Goal: Task Accomplishment & Management: Complete application form

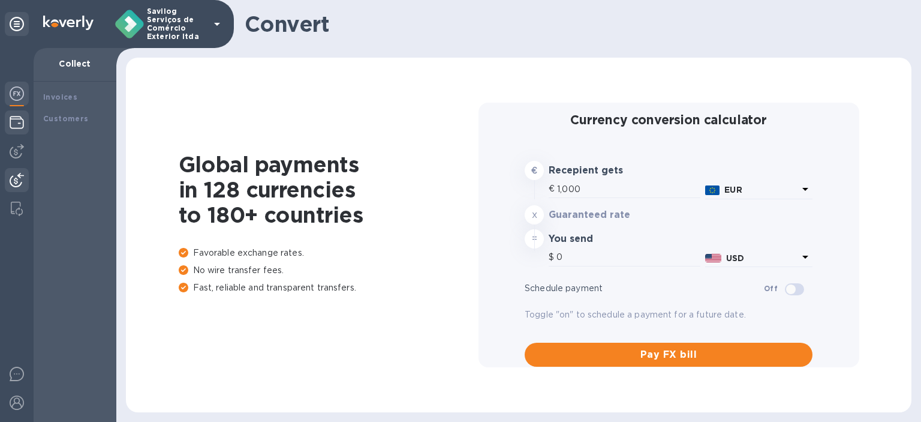
click at [14, 122] on img at bounding box center [17, 122] width 14 height 14
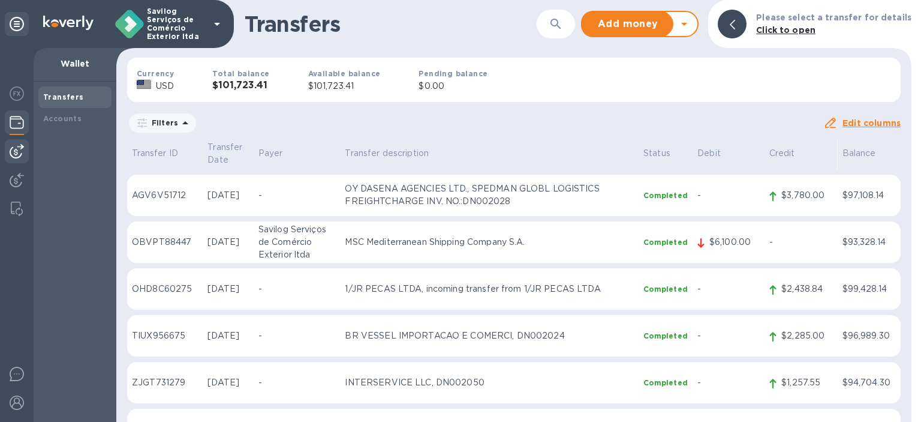
scroll to position [240, 0]
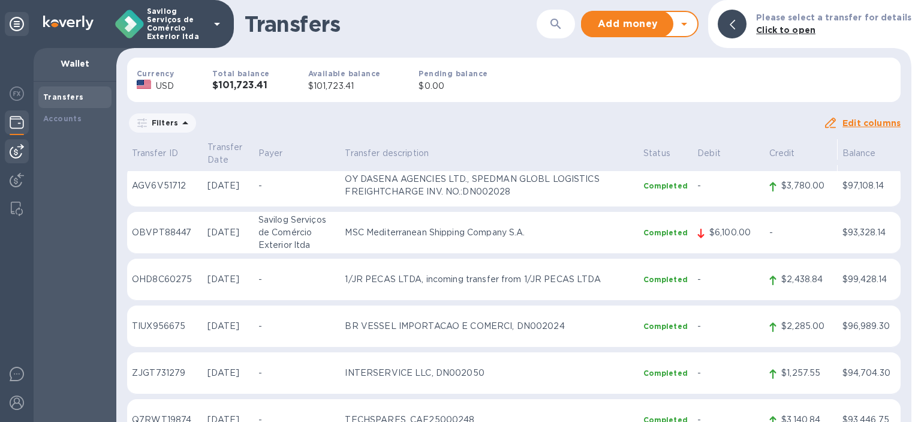
click at [11, 148] on img at bounding box center [17, 151] width 14 height 14
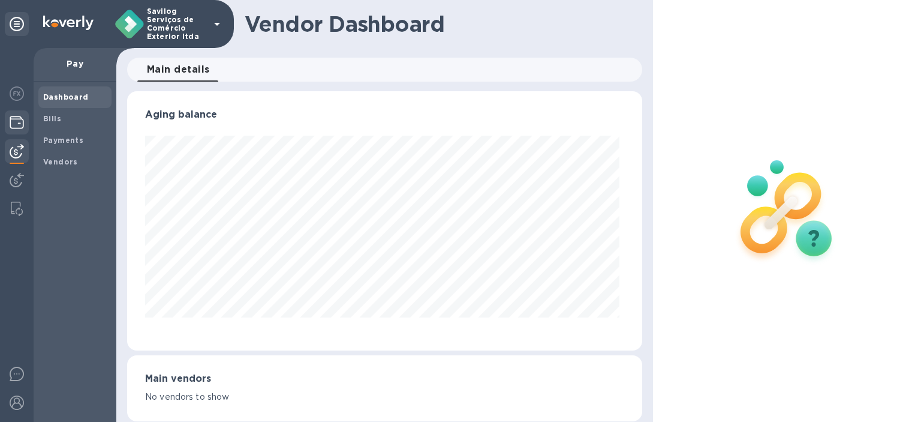
scroll to position [259, 510]
click at [19, 126] on img at bounding box center [17, 122] width 14 height 14
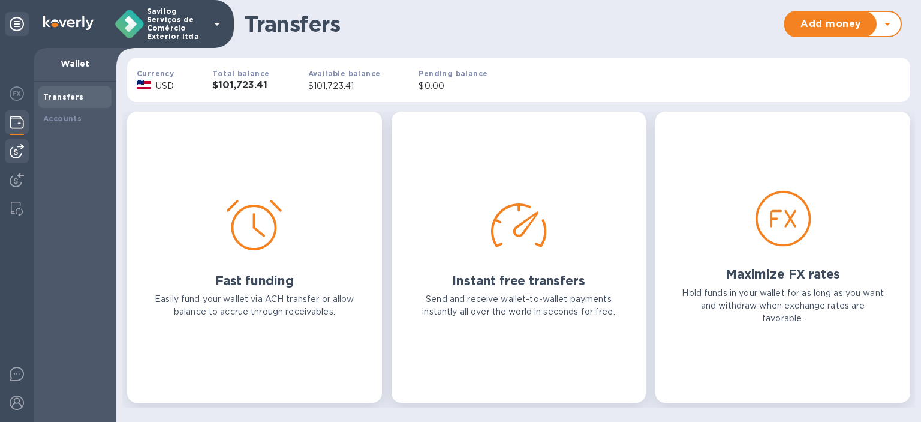
click at [14, 149] on img at bounding box center [17, 151] width 14 height 14
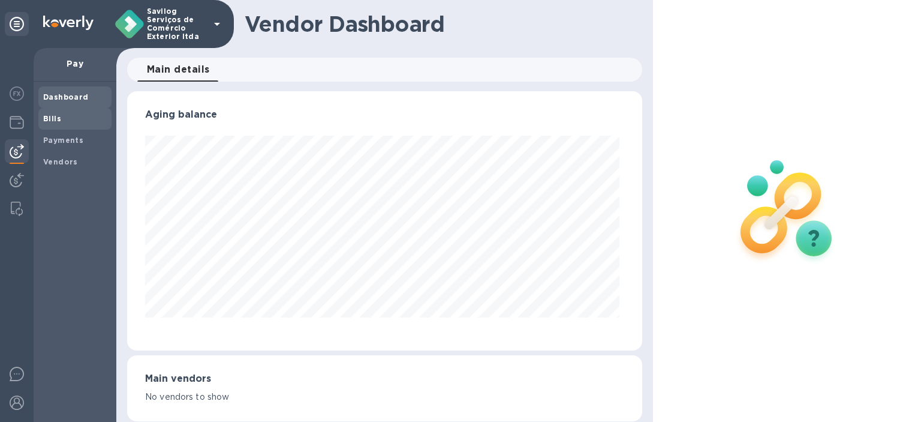
scroll to position [259, 510]
click at [53, 124] on span "Bills" at bounding box center [52, 119] width 18 height 12
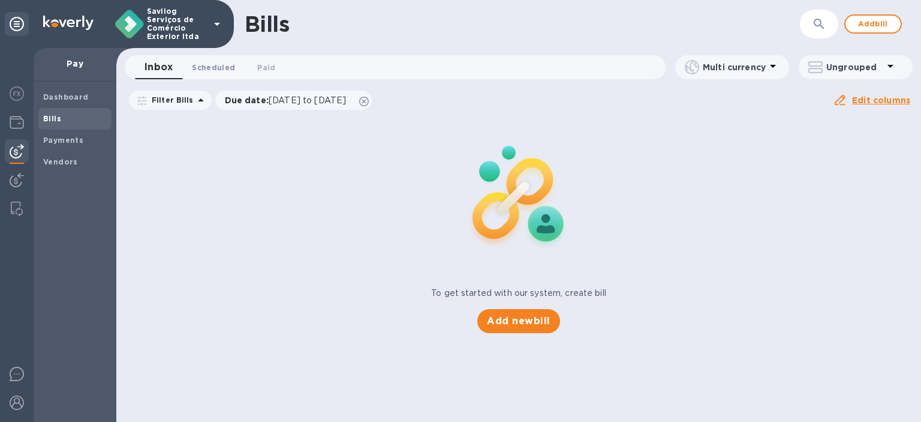
click at [215, 64] on span "Scheduled 0" at bounding box center [213, 67] width 43 height 13
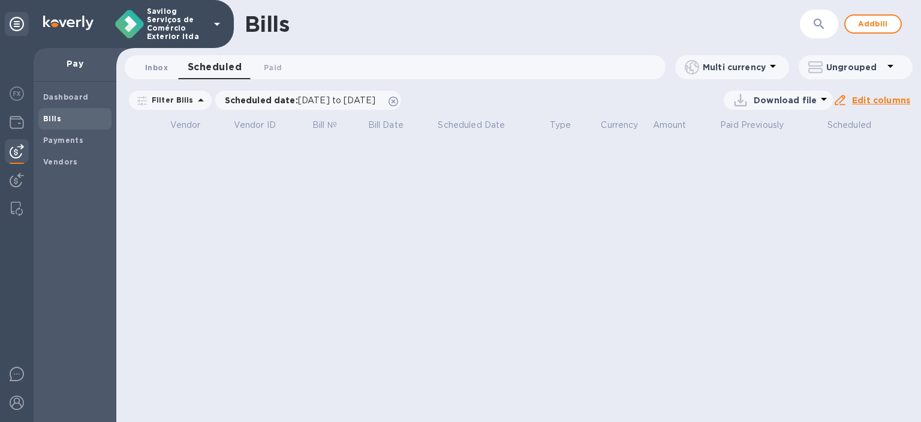
click at [164, 70] on span "Inbox 0" at bounding box center [156, 67] width 23 height 13
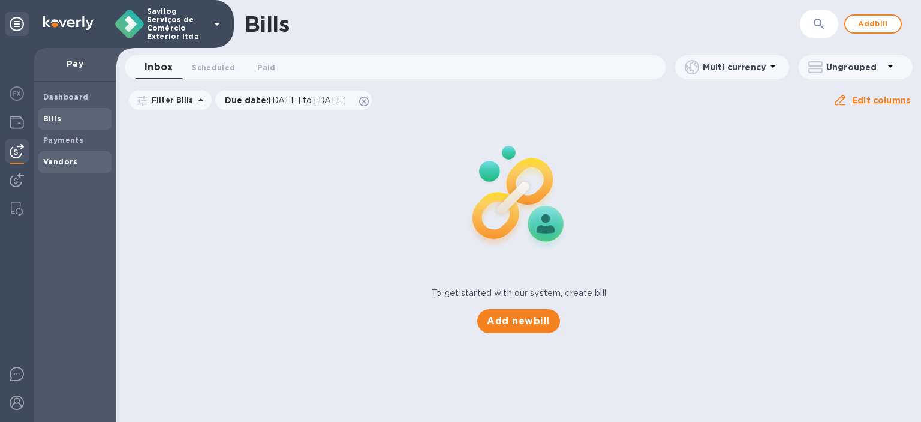
click at [65, 161] on b "Vendors" at bounding box center [60, 161] width 35 height 9
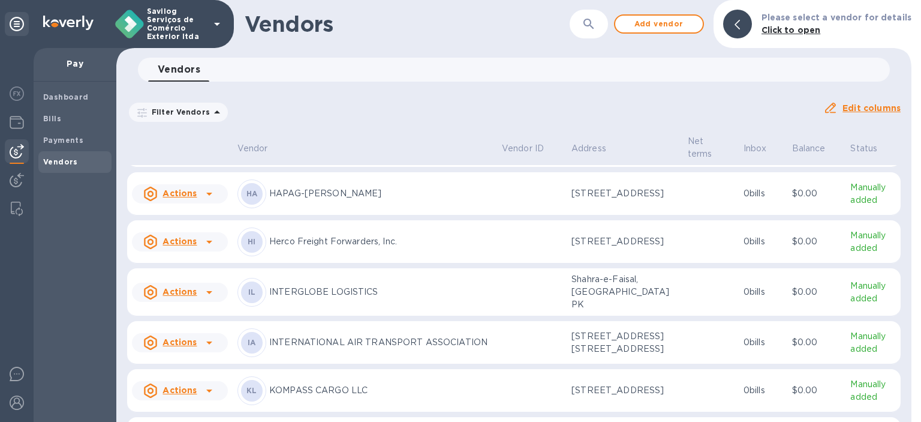
scroll to position [629, 0]
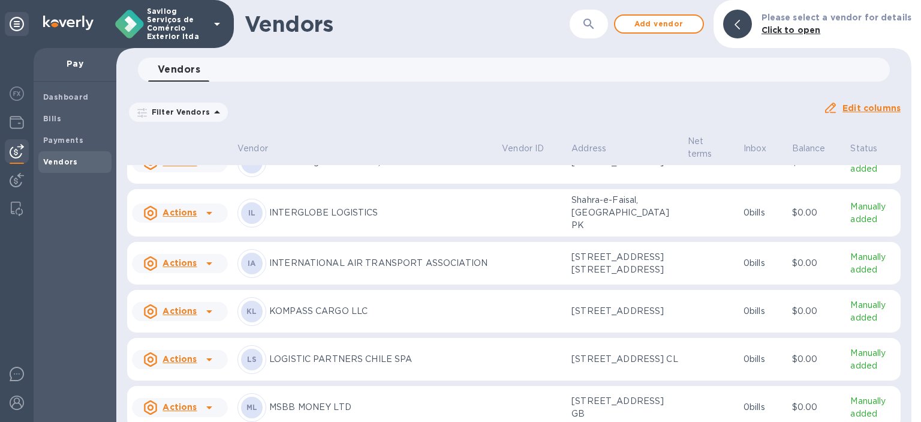
click at [209, 122] on icon at bounding box center [209, 114] width 14 height 14
click at [525, 250] on div at bounding box center [460, 211] width 921 height 422
click at [880, 127] on p "Manually added" at bounding box center [874, 114] width 46 height 25
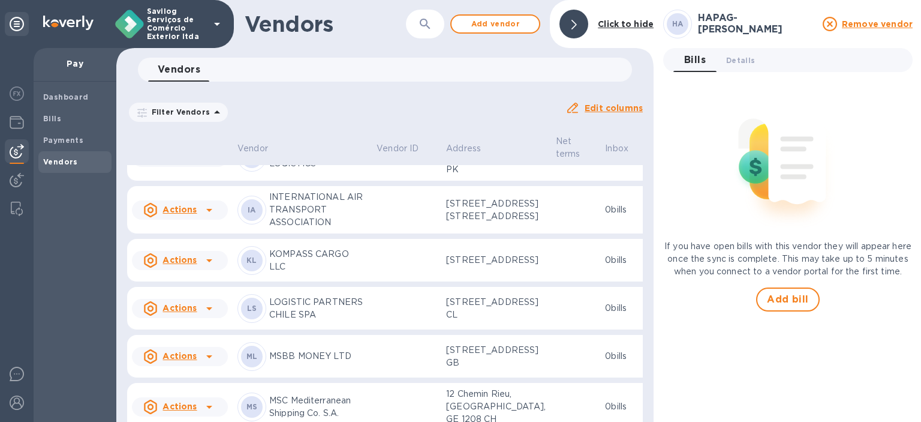
scroll to position [823, 0]
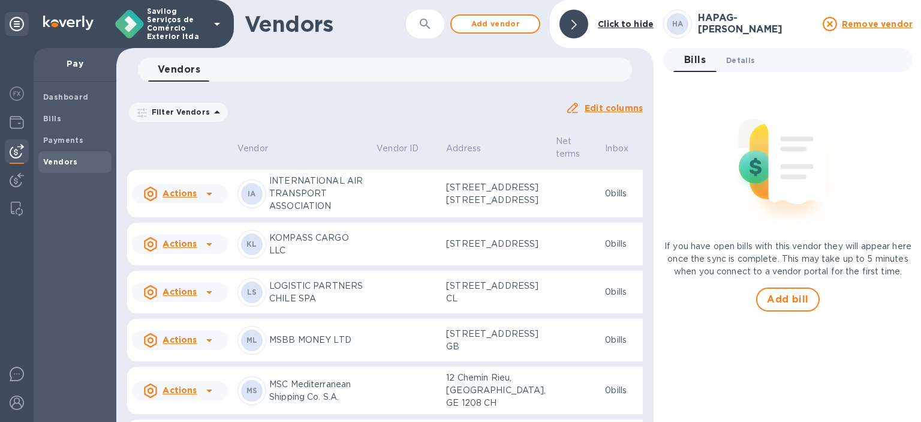
click at [743, 61] on span "Details 0" at bounding box center [740, 60] width 29 height 13
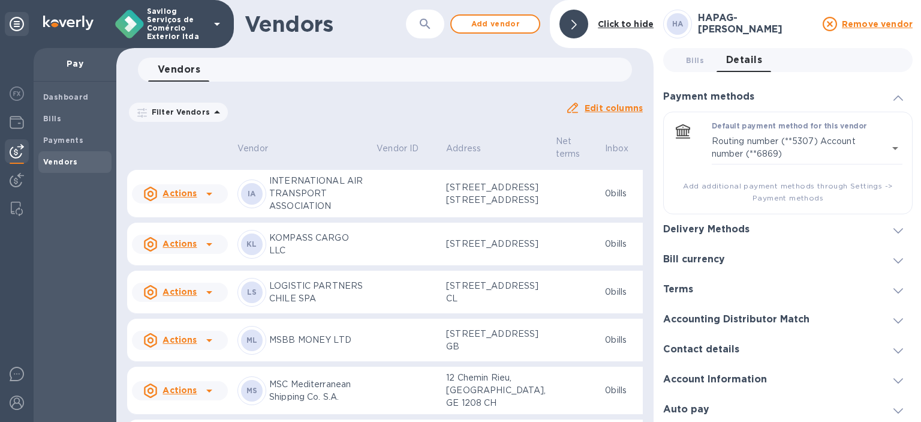
click at [782, 223] on div "Delivery Methods" at bounding box center [788, 229] width 250 height 30
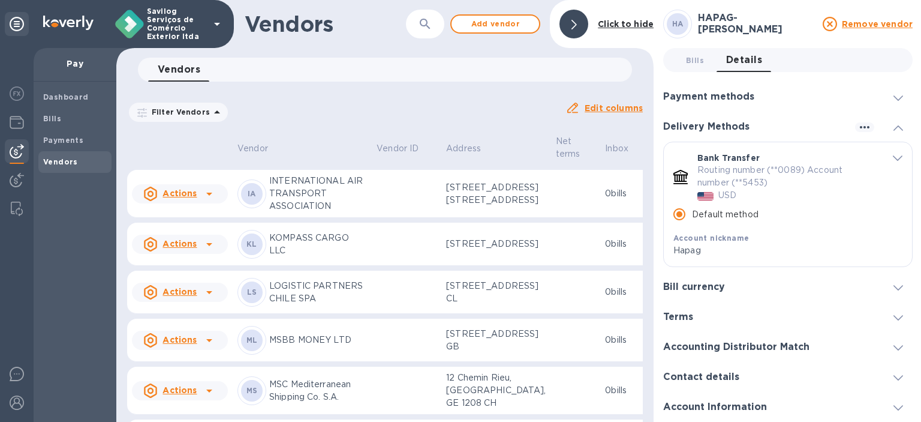
click at [882, 151] on div "Bank Transfer Routing number (**0089) Account number (**5453) USD" at bounding box center [791, 176] width 196 height 59
click at [893, 154] on span "default-method" at bounding box center [898, 157] width 10 height 11
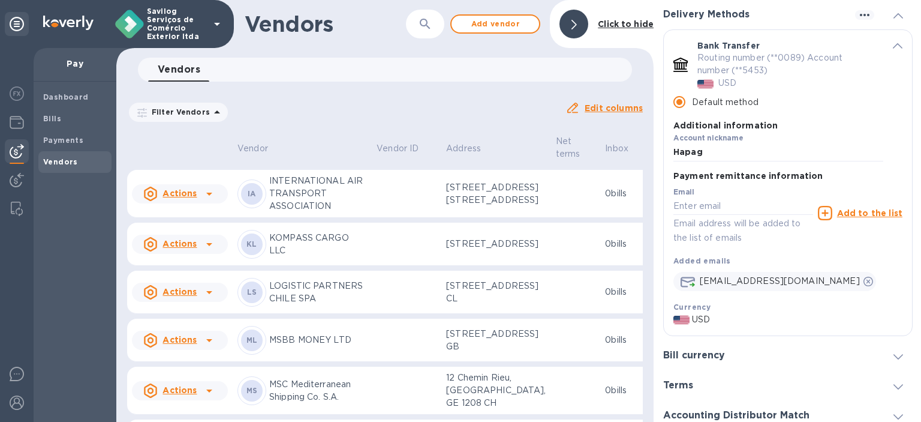
scroll to position [91, 0]
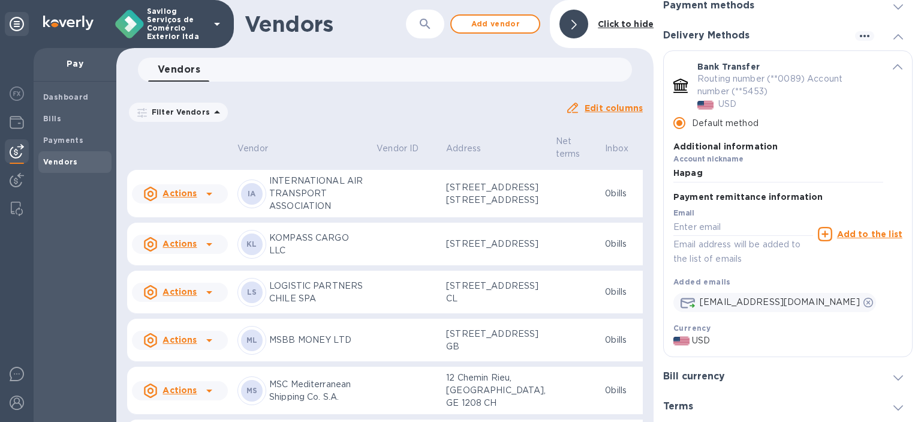
click at [789, 97] on p "Routing number (**0089) Account number (**5453)" at bounding box center [786, 85] width 176 height 25
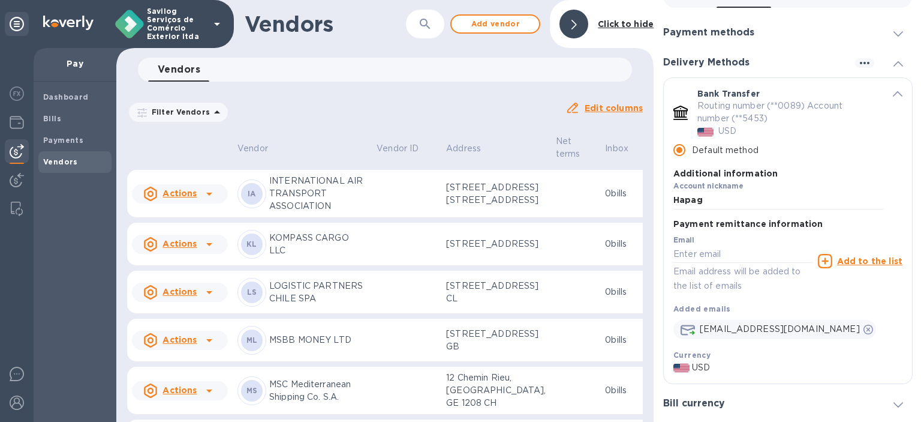
scroll to position [31, 0]
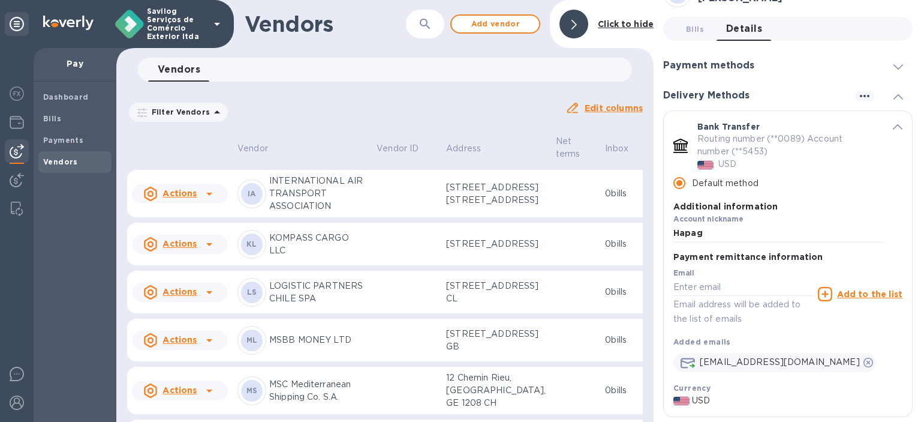
drag, startPoint x: 864, startPoint y: 86, endPoint x: 864, endPoint y: 93, distance: 7.2
click at [864, 89] on div "Delivery Methods" at bounding box center [788, 95] width 250 height 30
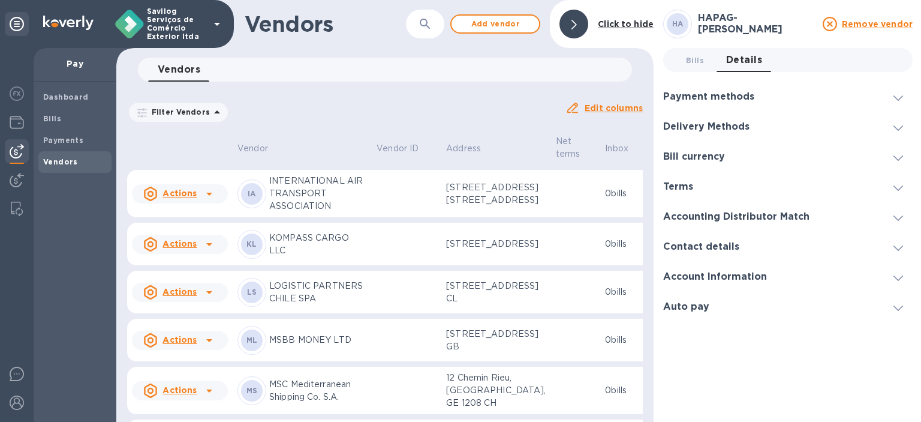
click at [862, 98] on div "Payment methods" at bounding box center [788, 97] width 250 height 30
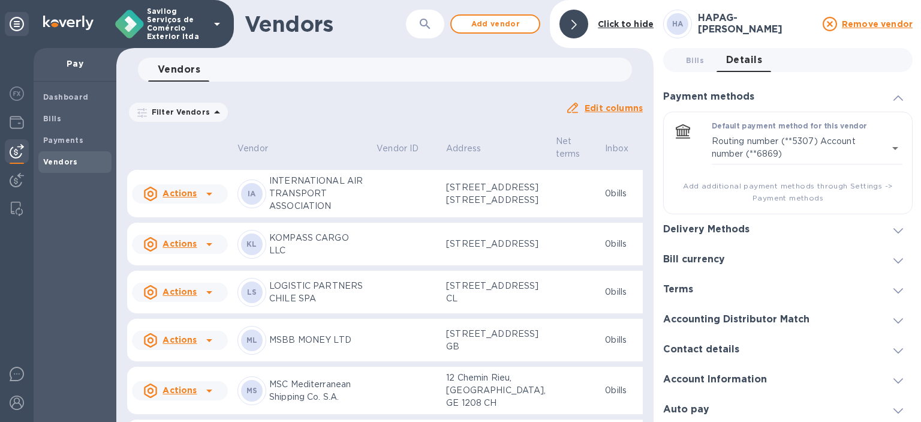
click at [832, 227] on div "Delivery Methods" at bounding box center [788, 229] width 250 height 30
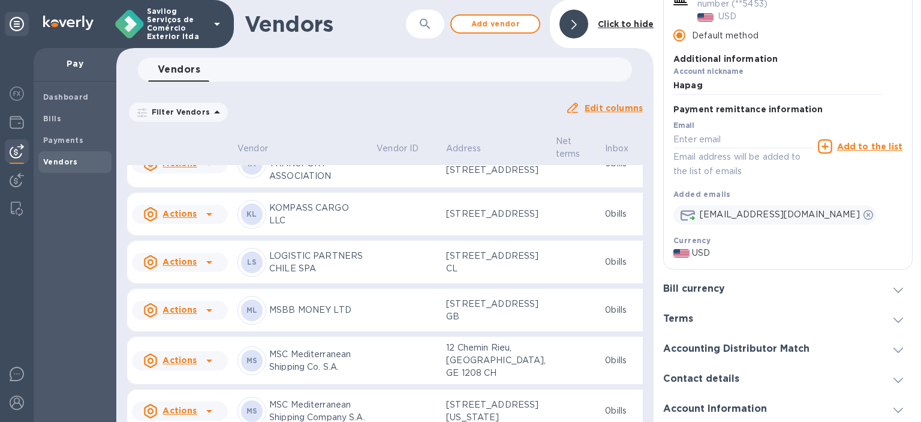
scroll to position [211, 0]
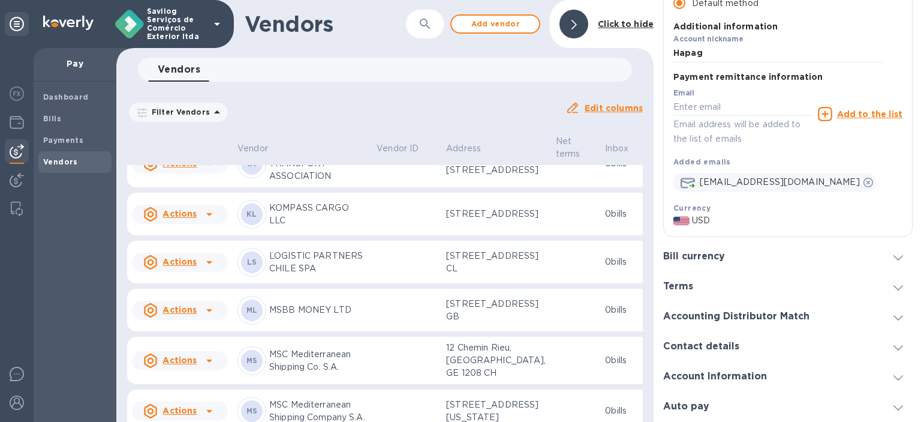
click at [214, 20] on icon at bounding box center [209, 12] width 14 height 14
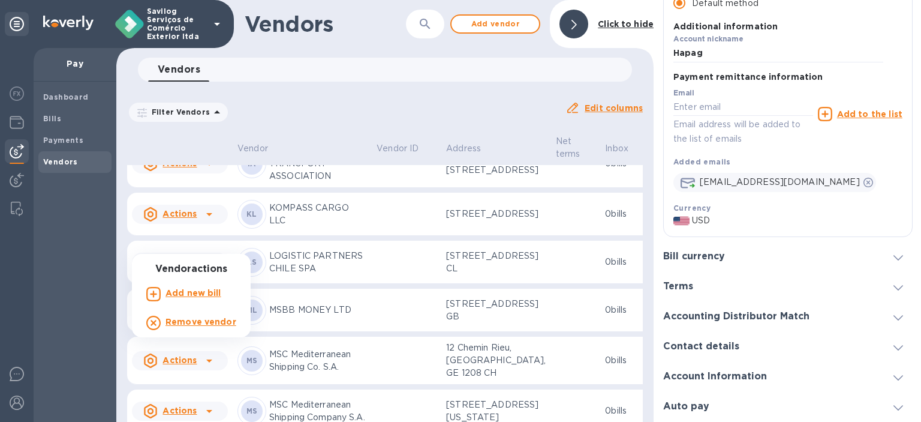
click at [192, 297] on b "Add new bill" at bounding box center [194, 293] width 56 height 10
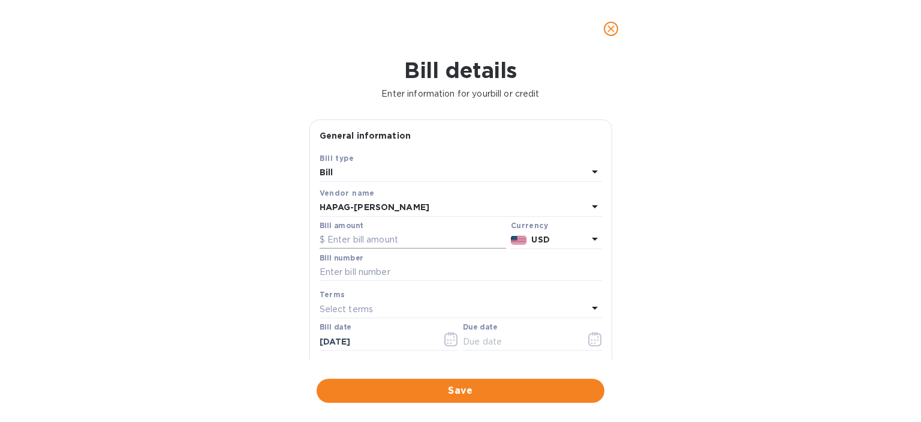
click at [340, 239] on input "text" at bounding box center [413, 240] width 187 height 18
type input "5,588"
click at [414, 266] on input "text" at bounding box center [461, 272] width 283 height 18
click at [347, 242] on input "5,588" at bounding box center [416, 240] width 179 height 18
click at [366, 230] on div "Bill amount $ 5,588" at bounding box center [413, 235] width 187 height 28
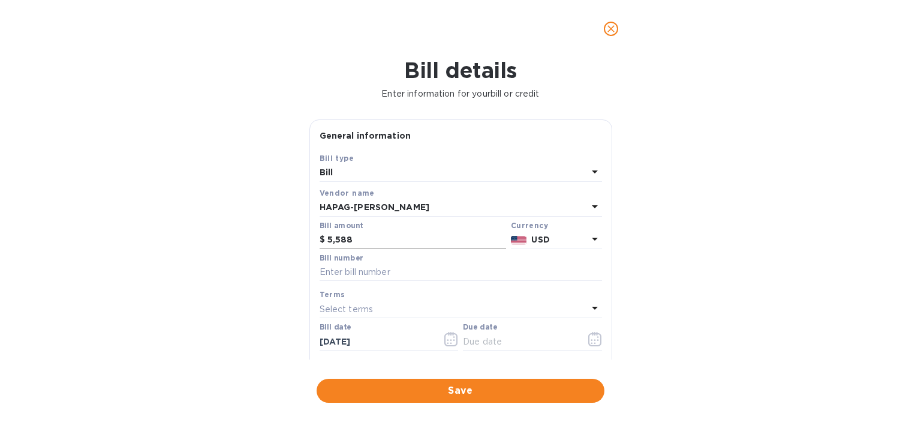
click at [351, 235] on input "5,588" at bounding box center [416, 240] width 179 height 18
click at [374, 280] on input "text" at bounding box center [461, 272] width 283 height 18
click at [367, 247] on input "5,588" at bounding box center [416, 240] width 179 height 18
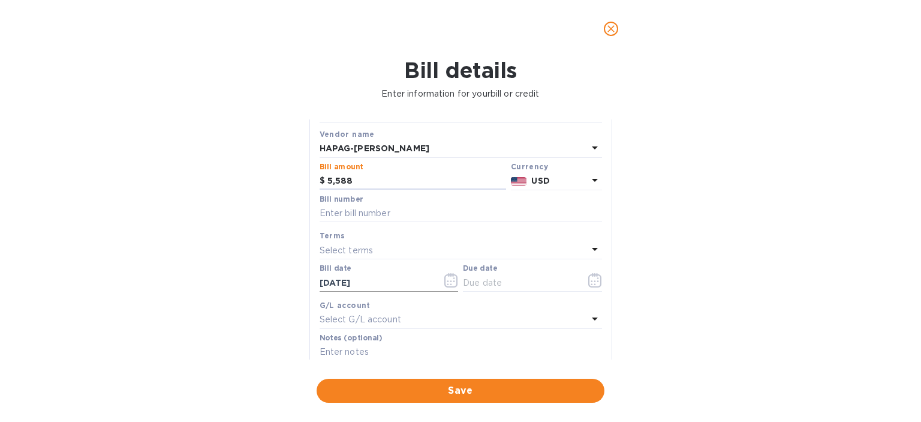
scroll to position [60, 0]
click at [588, 284] on icon "button" at bounding box center [595, 279] width 14 height 14
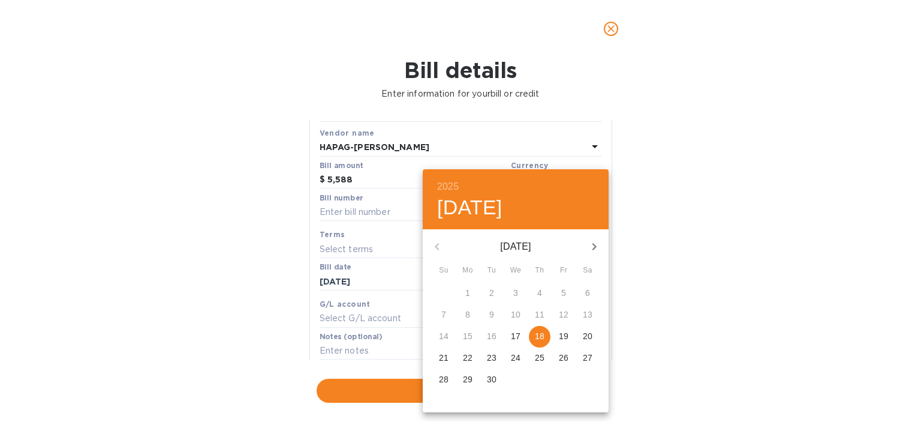
click at [534, 333] on span "18" at bounding box center [540, 336] width 22 height 12
type input "[DATE]"
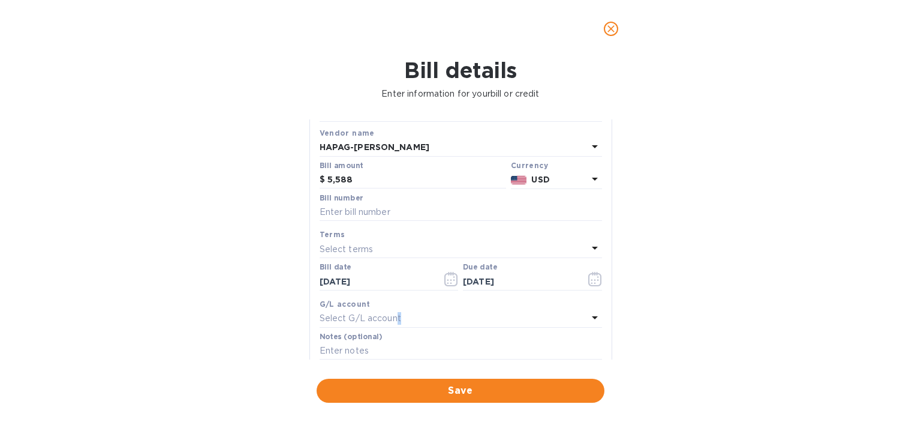
click at [396, 318] on div "Select G/L account" at bounding box center [454, 318] width 268 height 17
click at [725, 282] on div "Bill details Enter information for your bill or credit General information Save…" at bounding box center [460, 240] width 921 height 364
click at [330, 218] on input "text" at bounding box center [461, 212] width 283 height 18
click at [357, 248] on p "Select terms" at bounding box center [347, 249] width 54 height 13
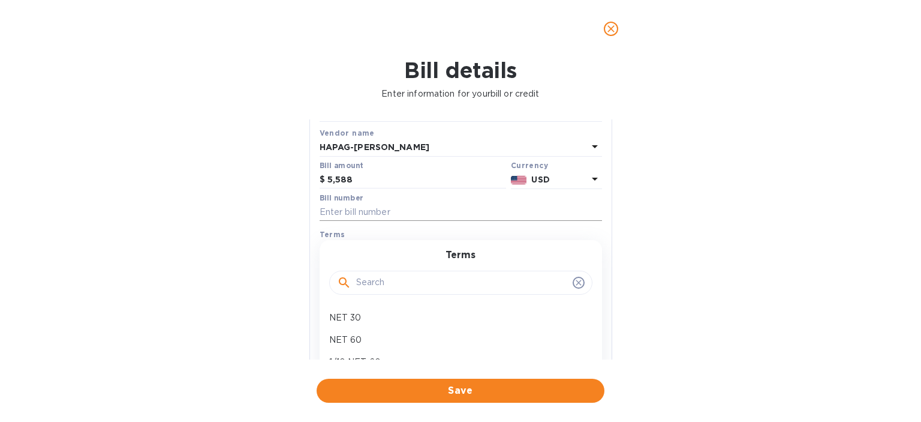
click at [361, 206] on input "text" at bounding box center [461, 212] width 283 height 18
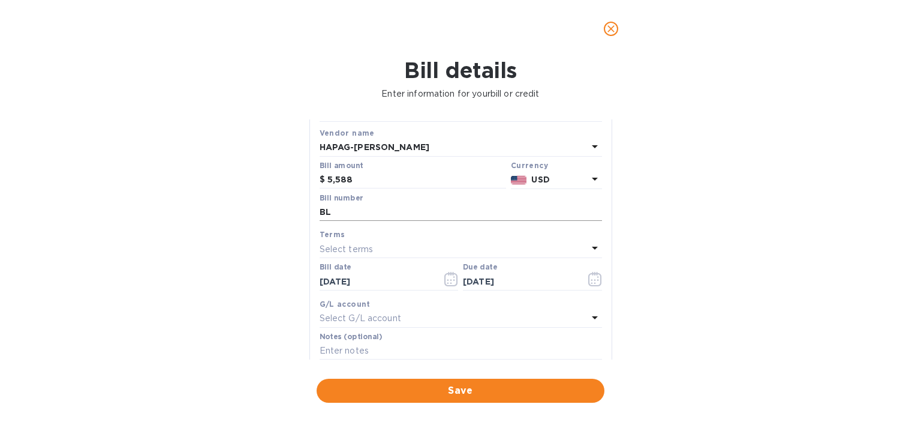
click at [354, 214] on input "BL" at bounding box center [461, 212] width 283 height 18
paste input "HLCUSS3250802776"
click at [504, 207] on input "BL HLCUSS3250802776 - INV" at bounding box center [461, 212] width 283 height 18
paste input "2014898105"
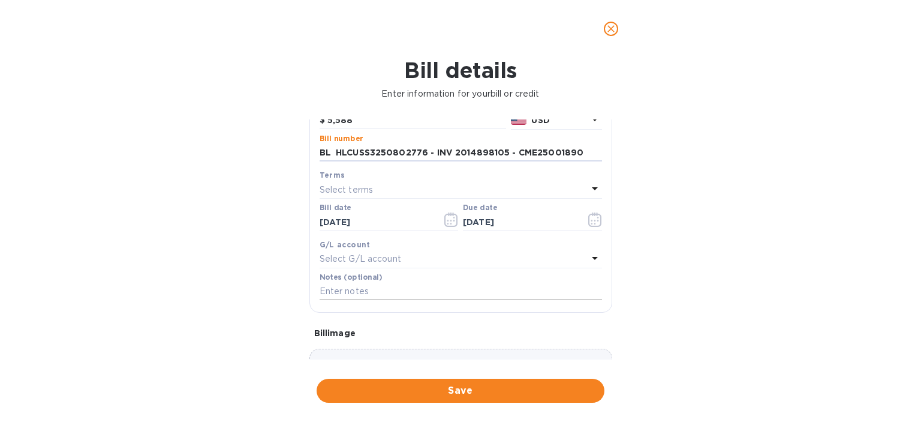
scroll to position [120, 0]
click at [421, 153] on input "BL HLCUSS3250802776 - INV 2014898105 - CME25001890" at bounding box center [461, 152] width 283 height 18
click at [421, 152] on input "BL HLCUSS3250802776 - INV 2014898105 - CME25001890" at bounding box center [461, 152] width 283 height 18
type input "BL HLCUSS3250802776 - INV 2014898105 - CME25001890"
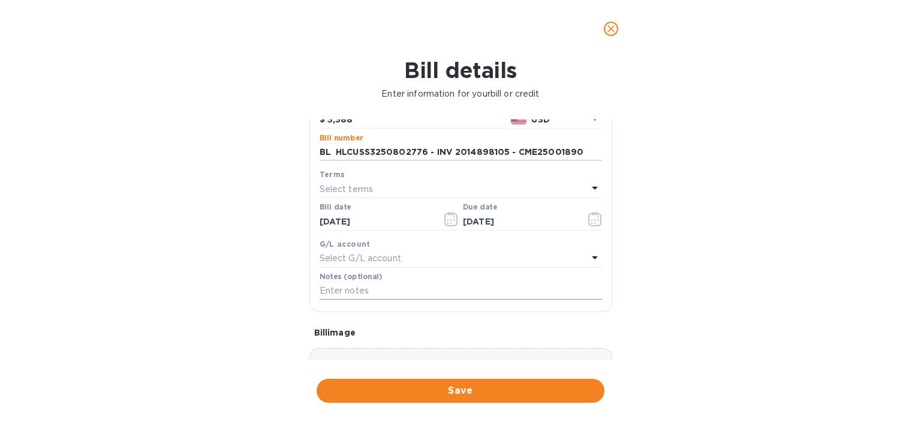
click at [390, 293] on input "text" at bounding box center [461, 291] width 283 height 18
paste input "BL HLCUSS3250802776 - INV 2014898105 - CME25001890"
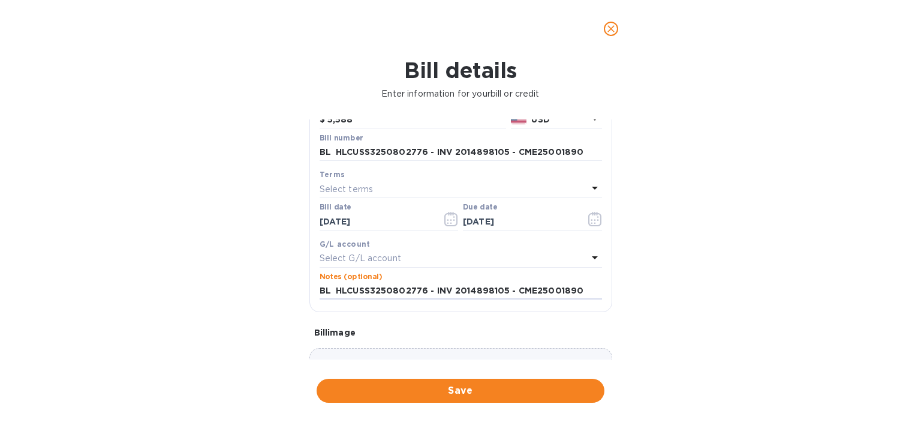
click at [753, 274] on div "Bill details Enter information for your bill or credit General information Save…" at bounding box center [460, 240] width 921 height 364
click at [341, 289] on input "BL HLCUSS3250802776 - INV 2014898105 - CME25001890" at bounding box center [461, 291] width 283 height 18
click at [338, 289] on input "BL HLCUSS3250802776 - INV 2014898105 - CME25001890" at bounding box center [461, 291] width 283 height 18
type input "BL HLCUSS3250802776 - INV 2014898105 - CME25001890"
click at [338, 156] on input "BL HLCUSS3250802776 - INV 2014898105 - CME25001890" at bounding box center [461, 152] width 283 height 18
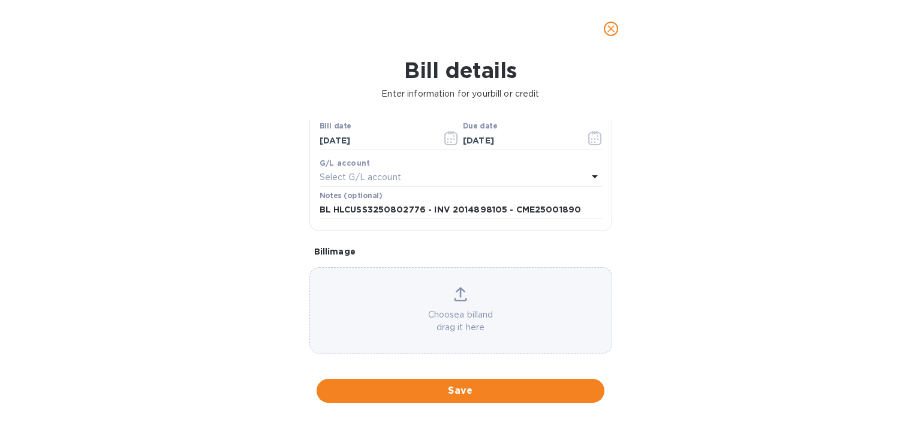
scroll to position [211, 0]
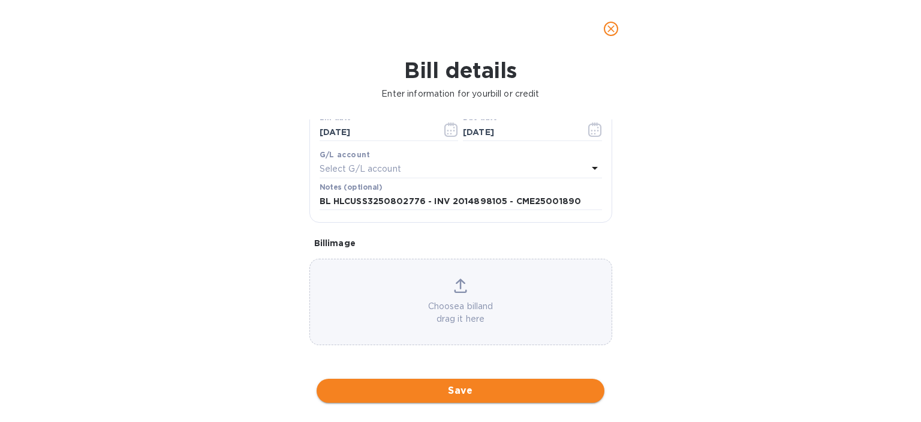
type input "BL HLCUSS3250802776 - INV 2014898105 - CME25001890"
click at [429, 388] on span "Save" at bounding box center [460, 390] width 269 height 14
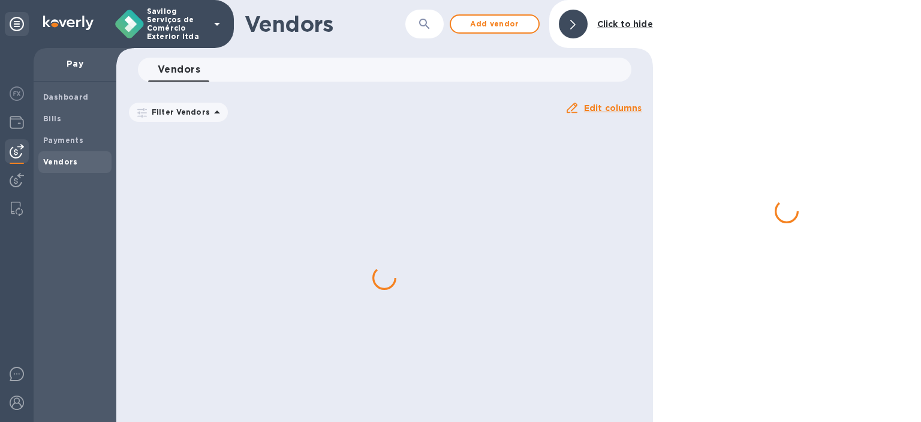
scroll to position [0, 0]
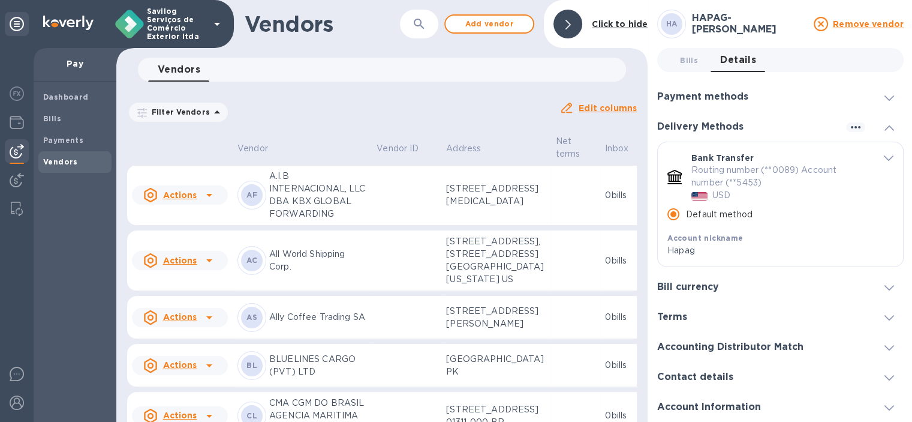
click at [38, 136] on div "Dashboard Bills Payments Vendors" at bounding box center [75, 252] width 83 height 340
click at [14, 126] on img at bounding box center [17, 122] width 14 height 14
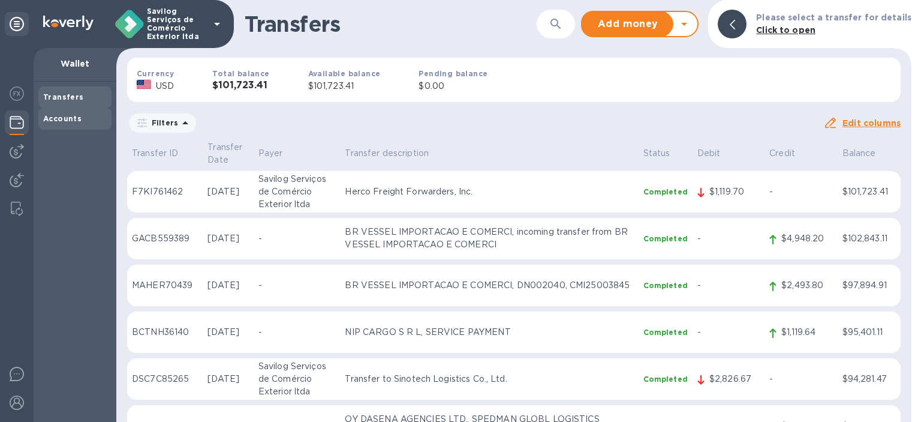
click at [59, 121] on b "Accounts" at bounding box center [62, 118] width 38 height 9
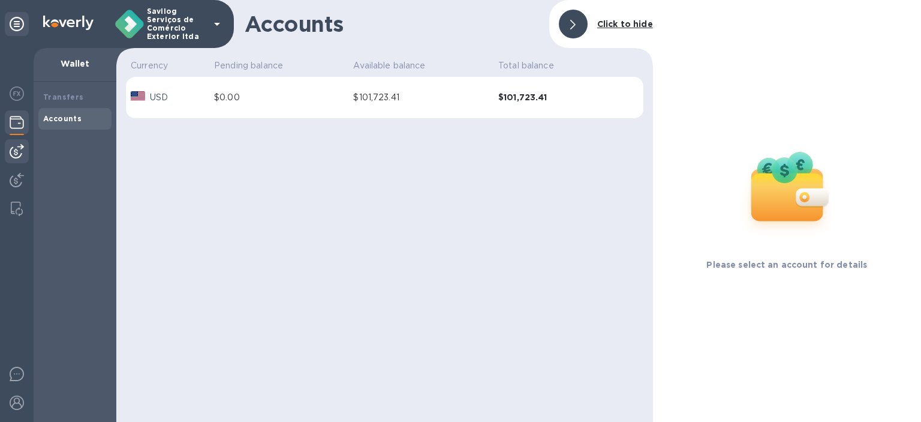
click at [22, 158] on img at bounding box center [17, 151] width 14 height 14
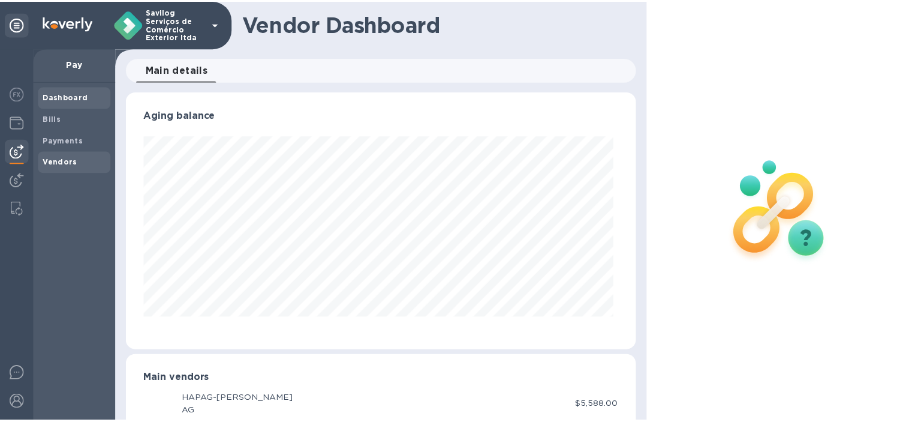
scroll to position [259, 510]
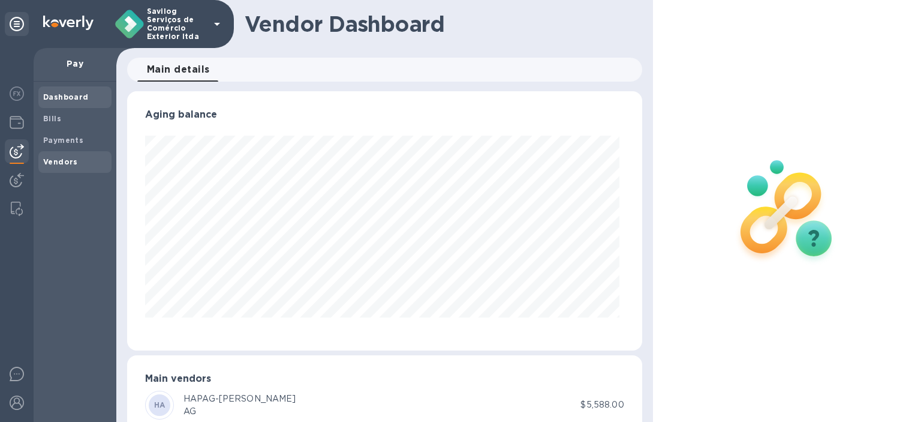
click at [49, 162] on b "Vendors" at bounding box center [60, 161] width 35 height 9
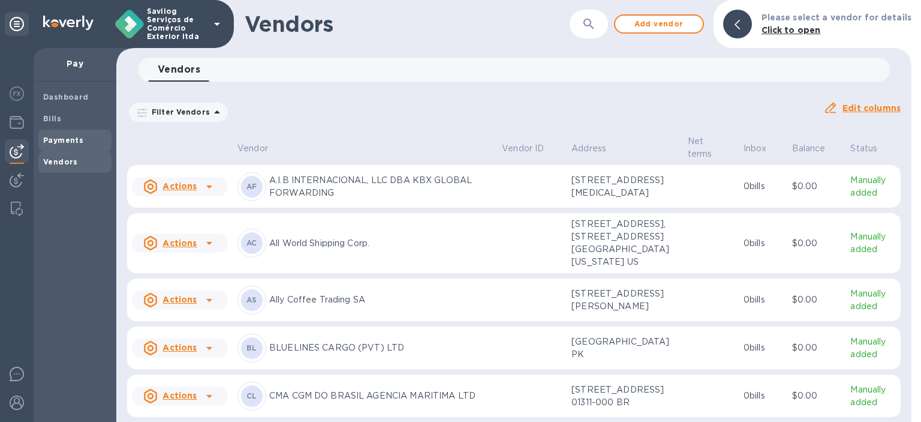
click at [50, 149] on div "Payments" at bounding box center [74, 141] width 73 height 22
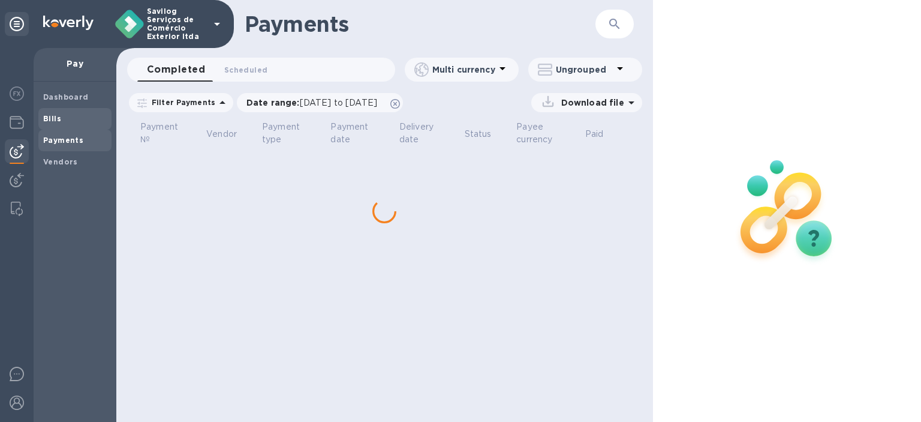
click at [59, 124] on span "Bills" at bounding box center [52, 119] width 18 height 12
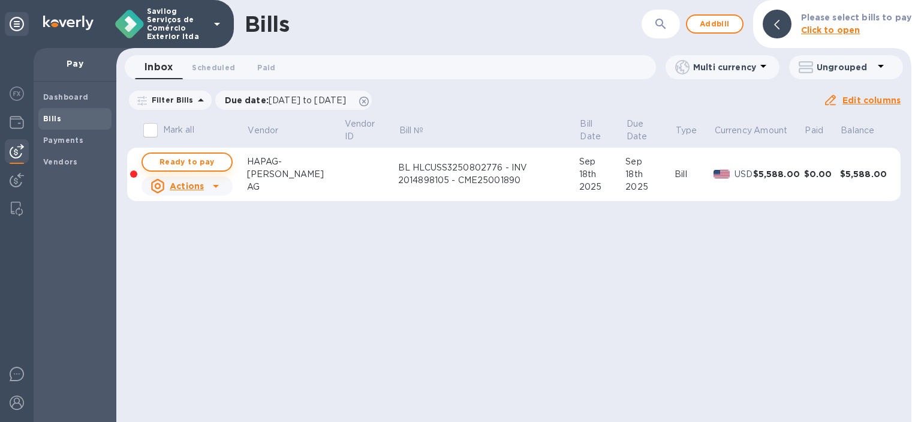
click at [179, 163] on span "Ready to pay" at bounding box center [187, 162] width 70 height 14
checkbox input "true"
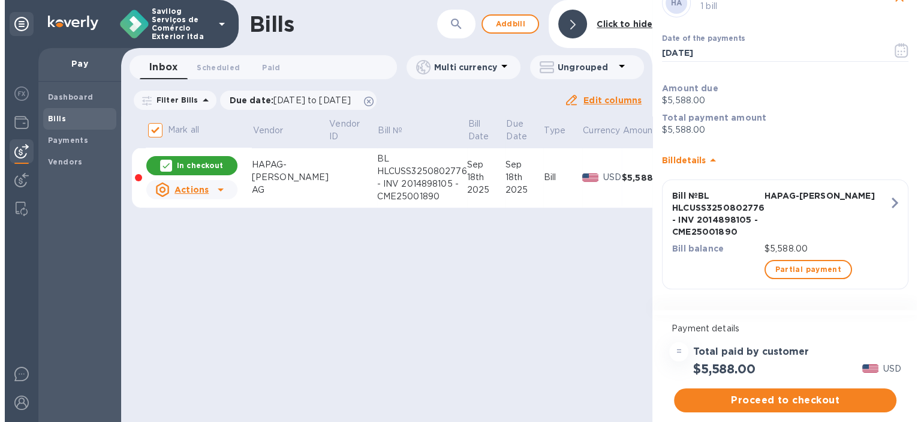
scroll to position [44, 0]
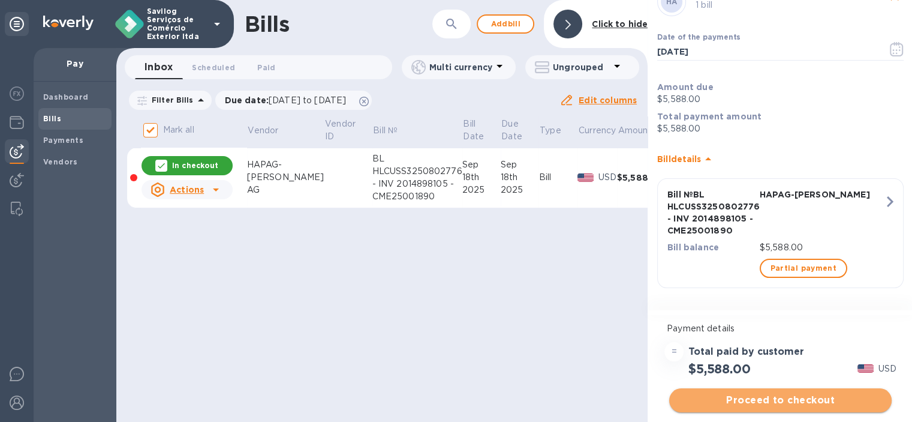
click at [797, 401] on span "Proceed to checkout" at bounding box center [780, 400] width 203 height 14
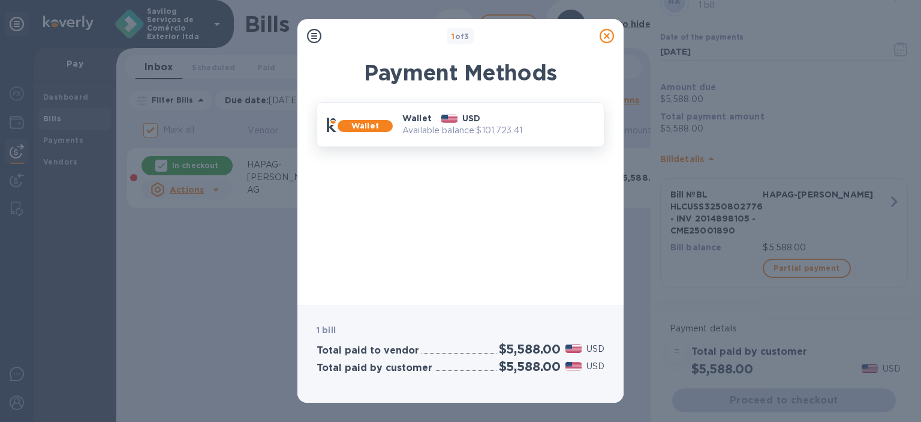
click at [542, 125] on p "Available balance: $101,723.41" at bounding box center [498, 130] width 192 height 13
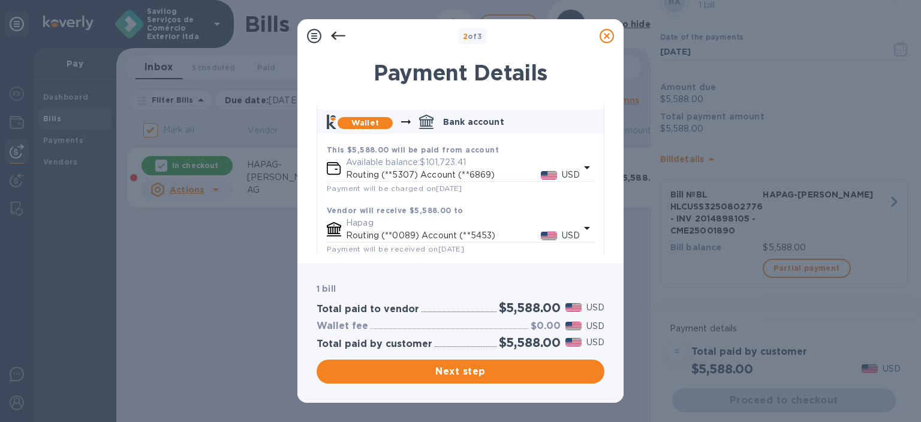
scroll to position [66, 0]
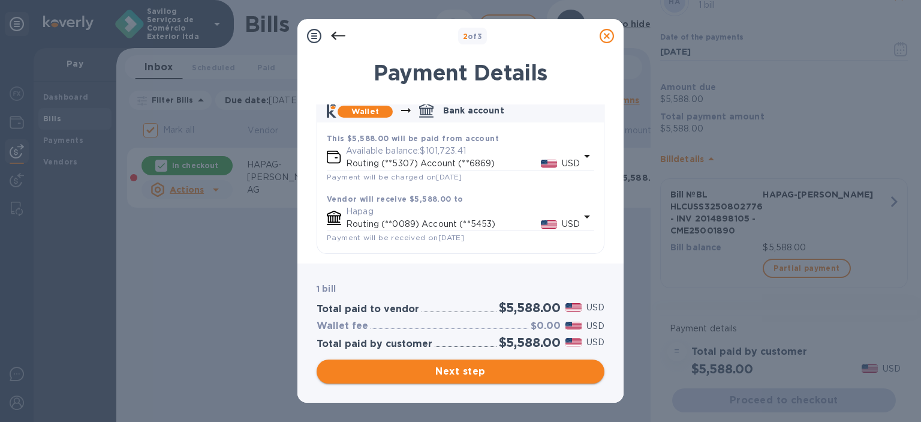
click at [468, 375] on span "Next step" at bounding box center [460, 371] width 269 height 14
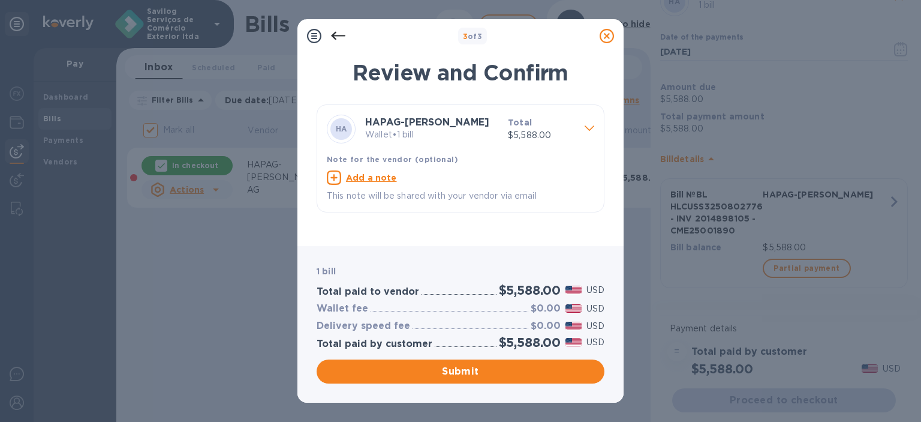
click at [468, 375] on span "Submit" at bounding box center [460, 371] width 269 height 14
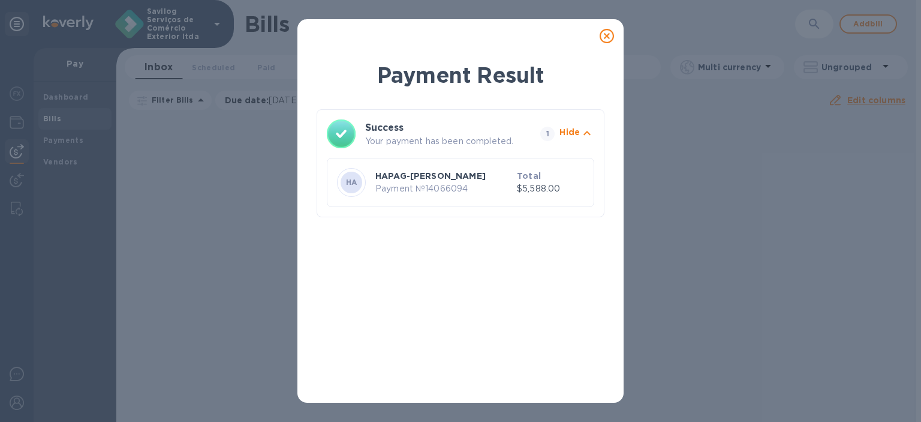
click at [609, 33] on icon at bounding box center [607, 36] width 14 height 14
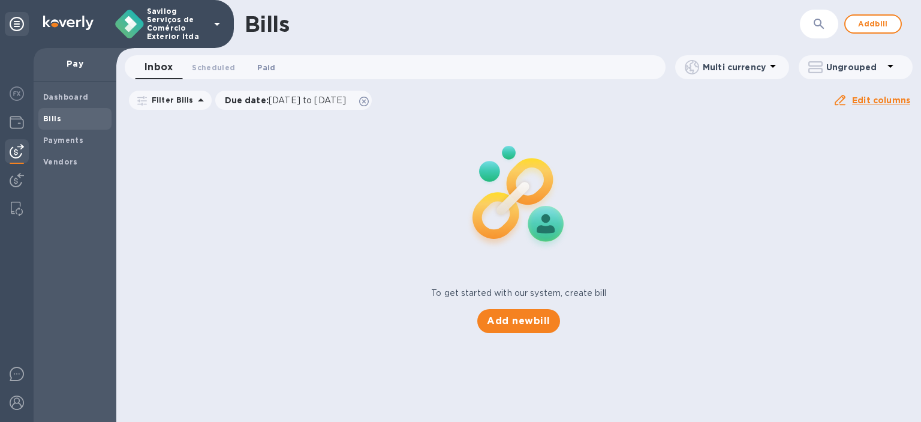
click at [265, 67] on span "Paid 0" at bounding box center [266, 67] width 18 height 13
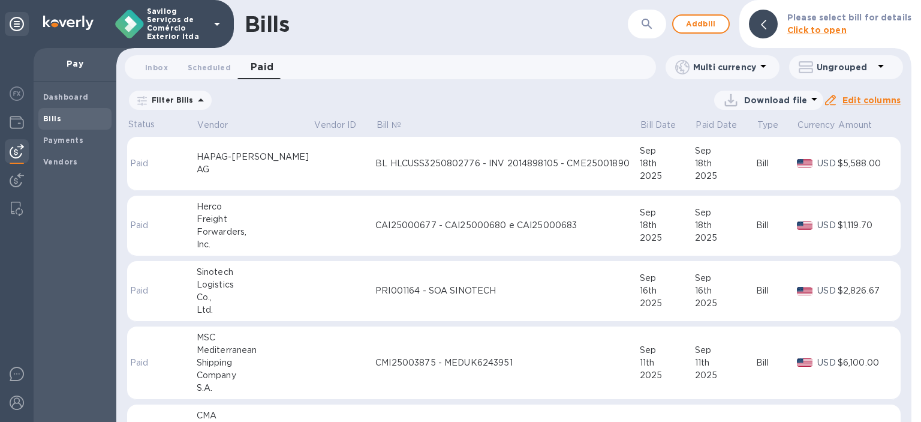
click at [328, 160] on td at bounding box center [345, 164] width 62 height 54
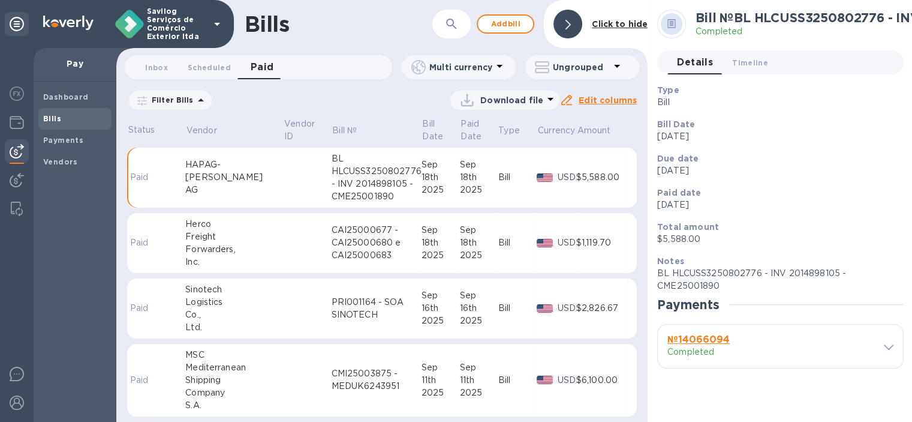
click at [716, 341] on b "№ 14066094" at bounding box center [699, 338] width 62 height 11
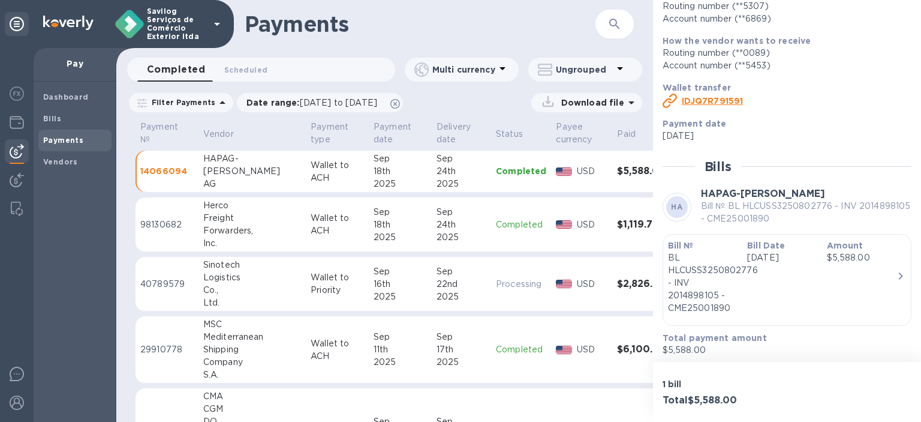
scroll to position [171, 0]
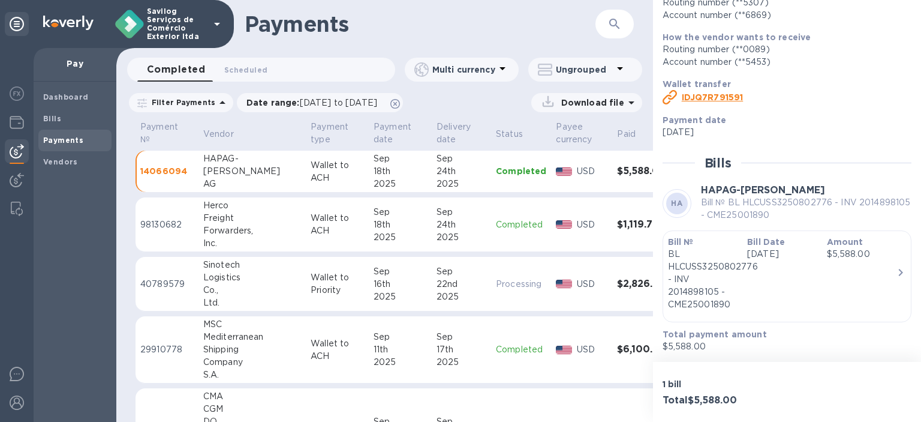
click at [762, 294] on div "Bill Date [DATE]" at bounding box center [782, 273] width 79 height 85
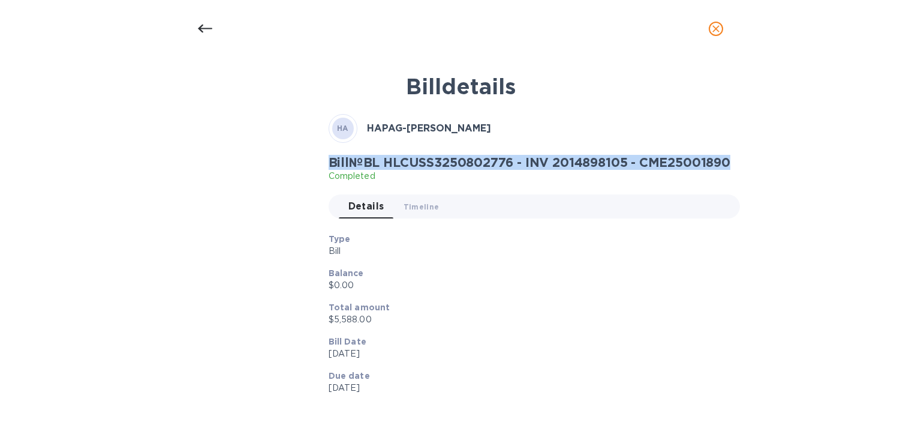
drag, startPoint x: 325, startPoint y: 164, endPoint x: 738, endPoint y: 164, distance: 412.7
click at [738, 164] on div "Bill № BL HLCUSS3250802776 - INV 2014898105 - CME25001890 Completed Details 0 T…" at bounding box center [534, 191] width 416 height 78
copy h2 "Bill № BL HLCUSS3250802776 - INV 2014898105 - CME25001890"
